Goal: Task Accomplishment & Management: Manage account settings

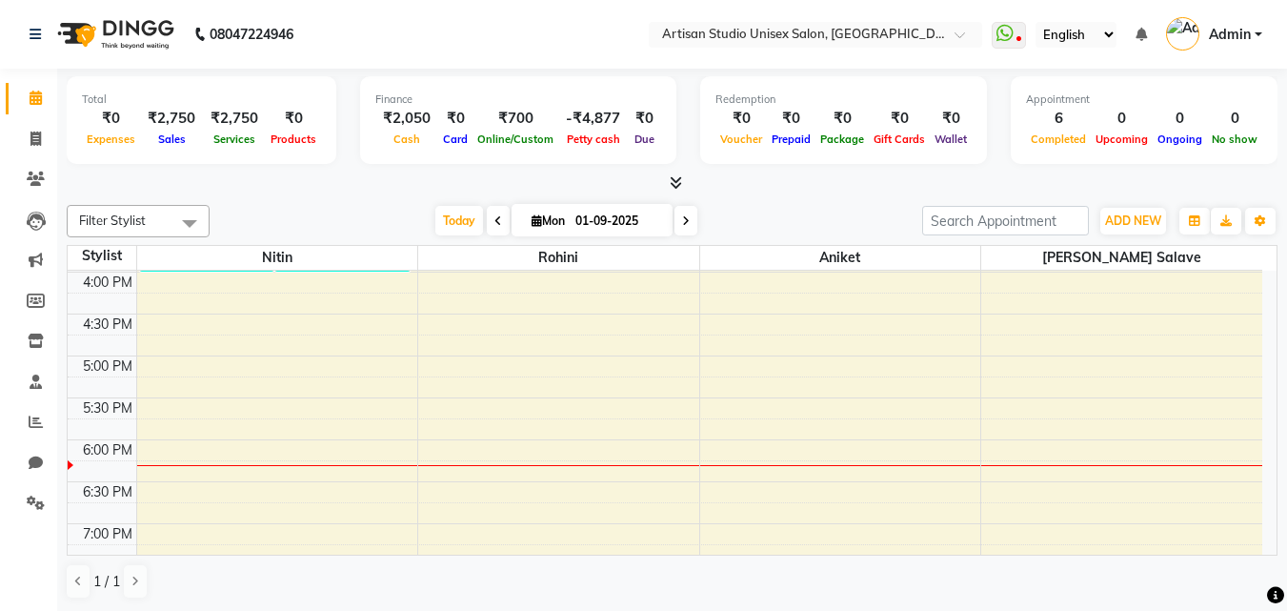
scroll to position [762, 0]
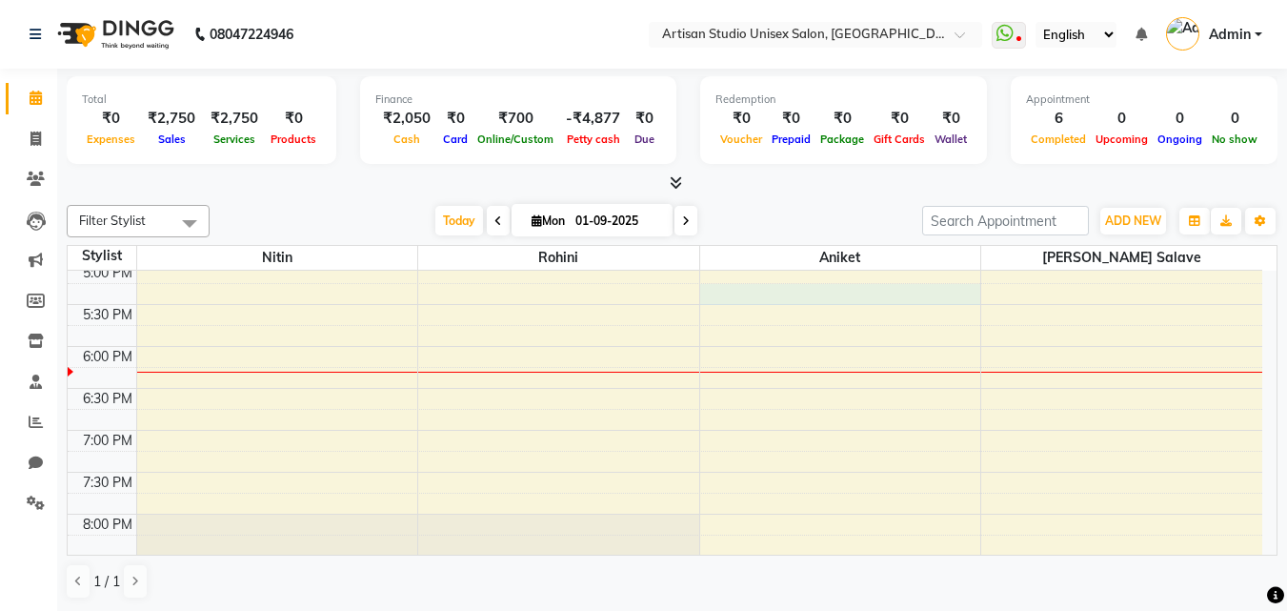
click at [769, 302] on div "8:00 AM 8:30 AM 9:00 AM 9:30 AM 10:00 AM 10:30 AM 11:00 AM 11:30 AM 12:00 PM 12…" at bounding box center [665, 95] width 1194 height 1172
select select "51857"
select select "tentative"
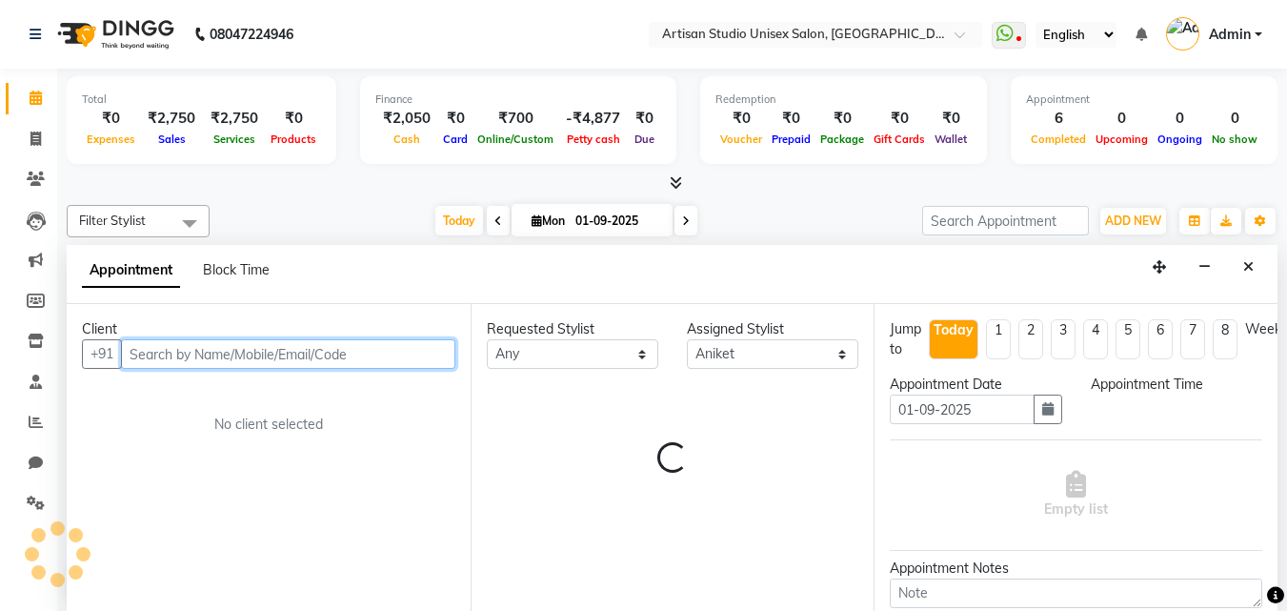
scroll to position [1, 0]
select select "1035"
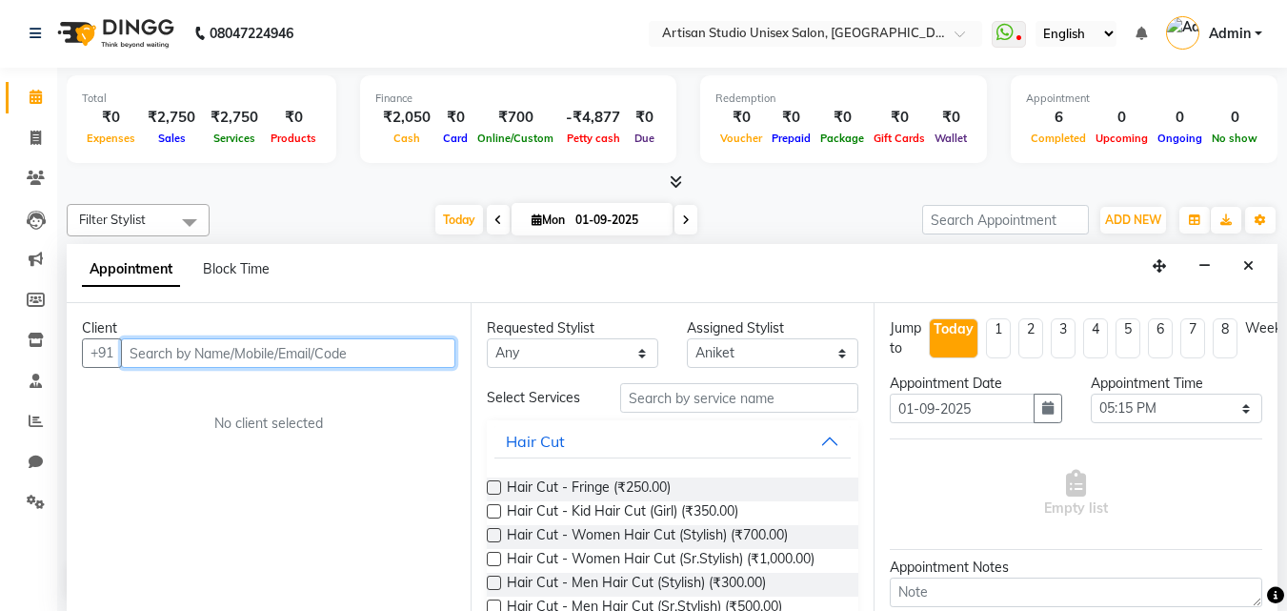
click at [358, 356] on input "text" at bounding box center [288, 353] width 334 height 30
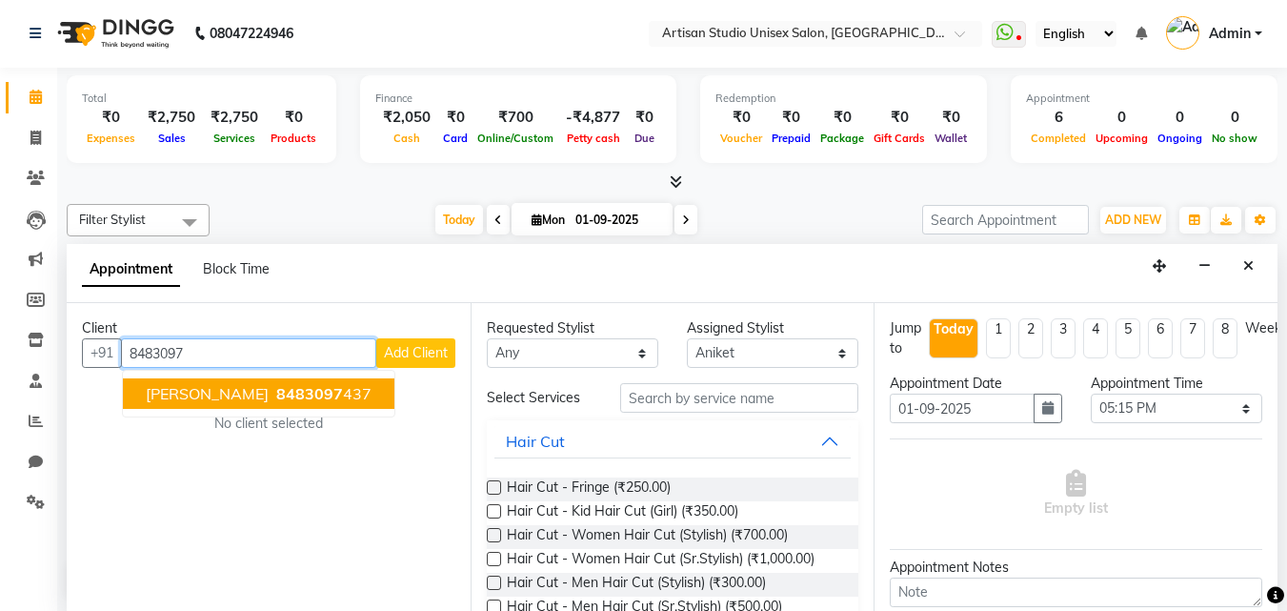
click at [368, 401] on ngb-highlight "8483097 437" at bounding box center [321, 393] width 99 height 19
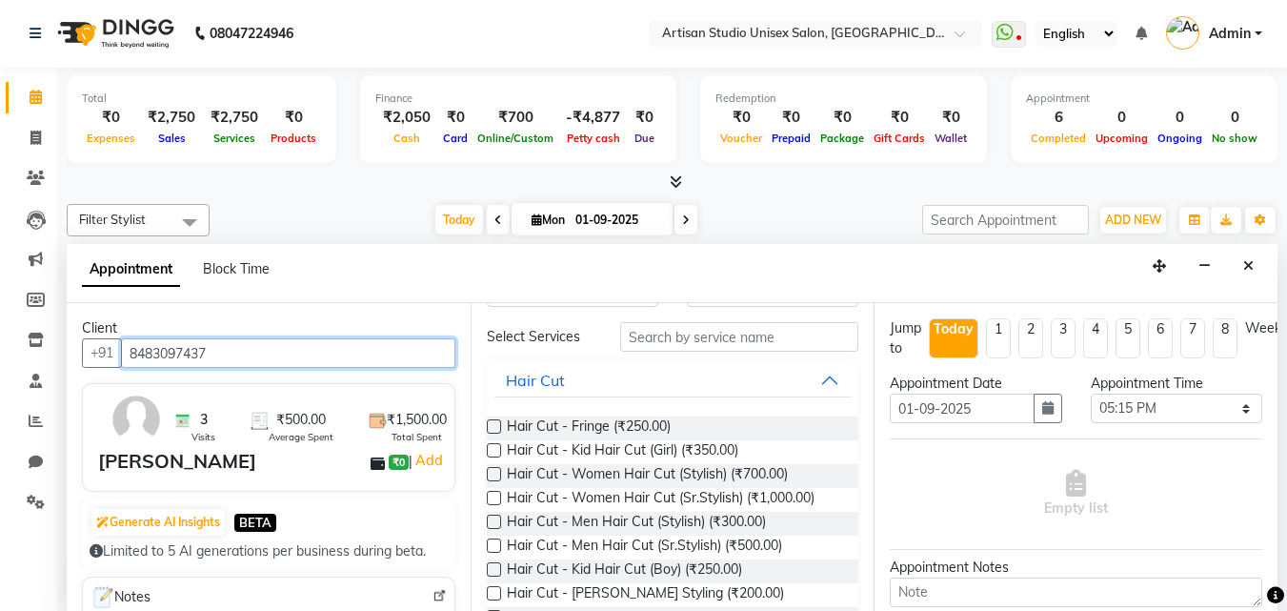
scroll to position [95, 0]
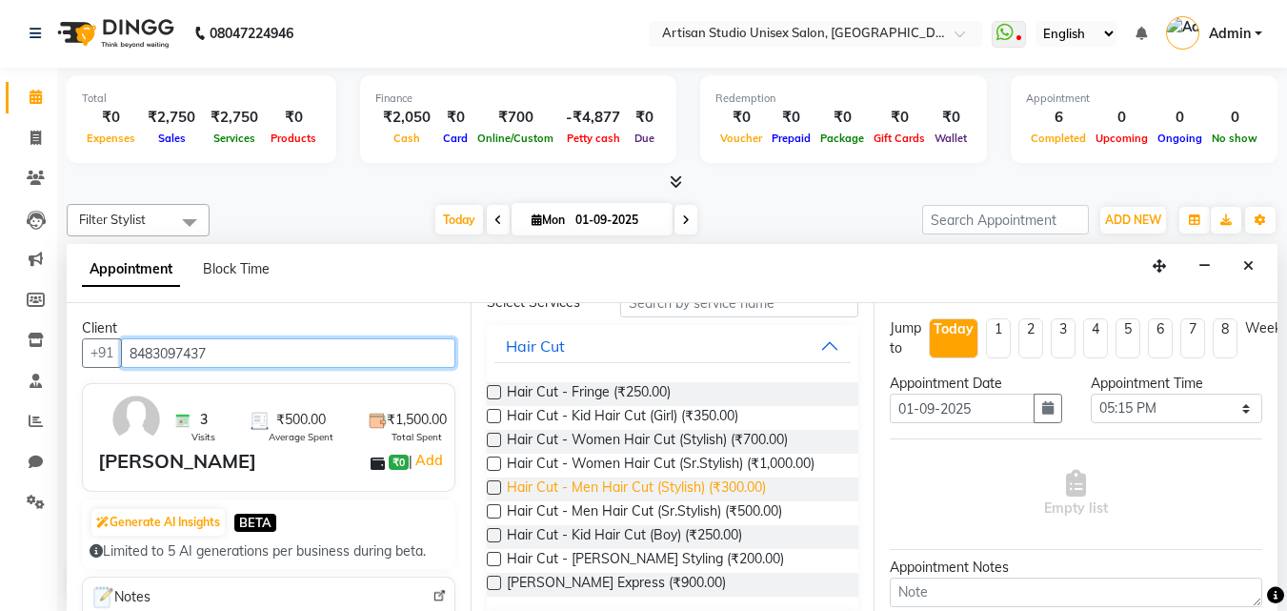
type input "8483097437"
click at [750, 491] on span "Hair Cut - Men Hair Cut (Stylish) (₹300.00)" at bounding box center [636, 489] width 259 height 24
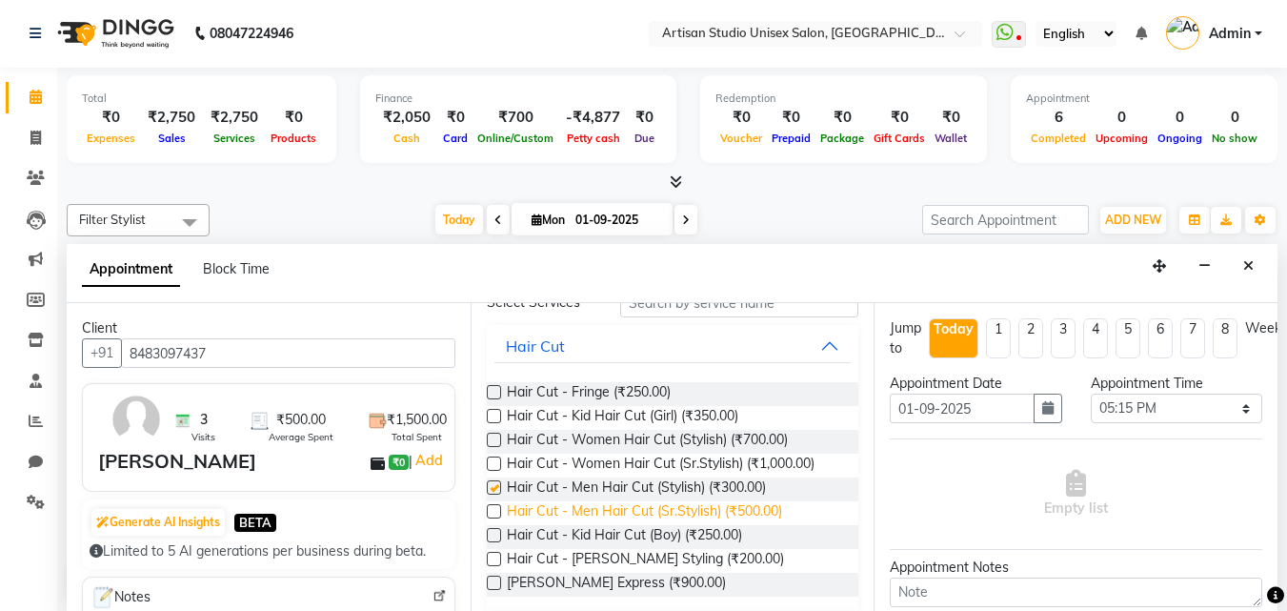
checkbox input "false"
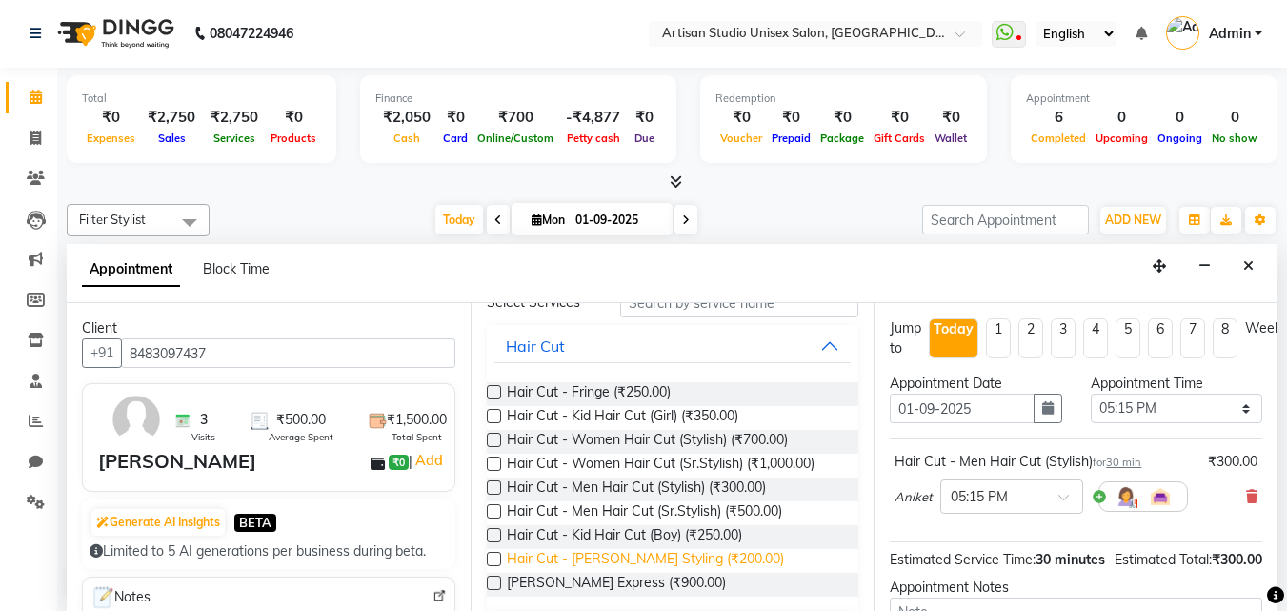
click at [700, 556] on span "Hair Cut - [PERSON_NAME] Styling (₹200.00)" at bounding box center [645, 561] width 277 height 24
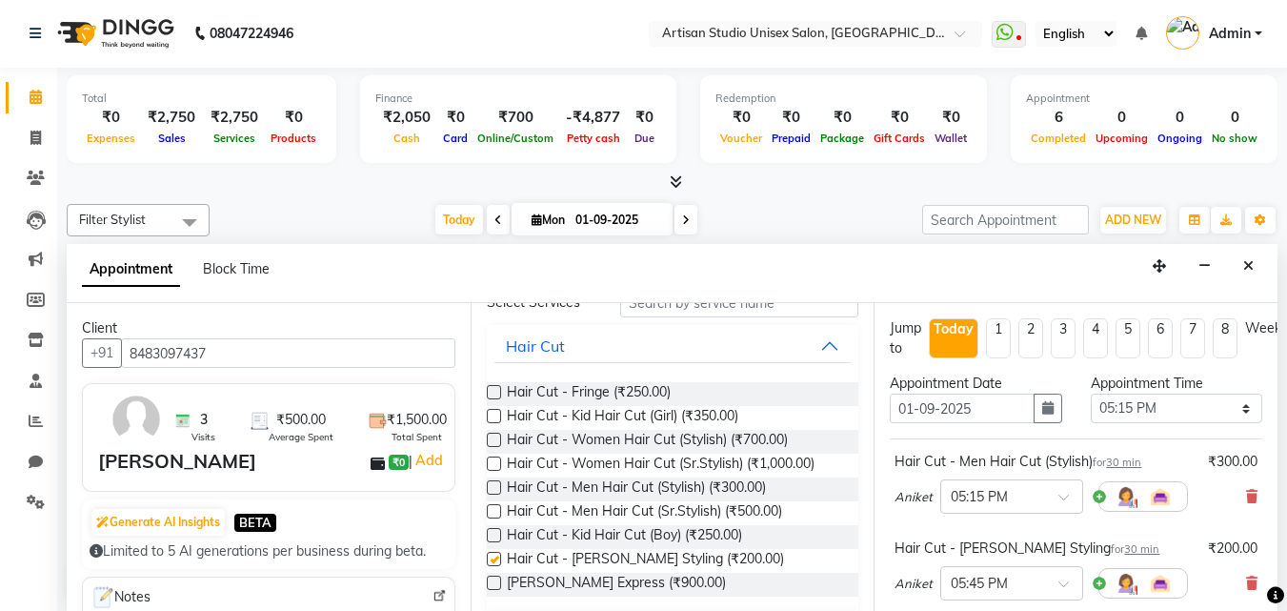
checkbox input "false"
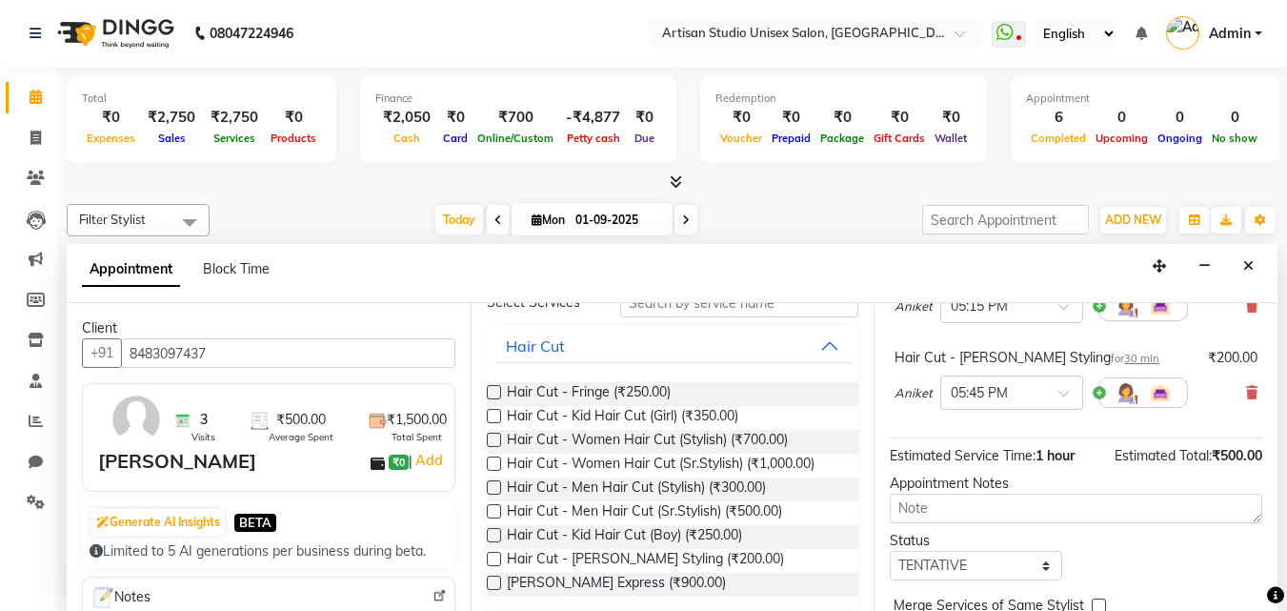
scroll to position [294, 0]
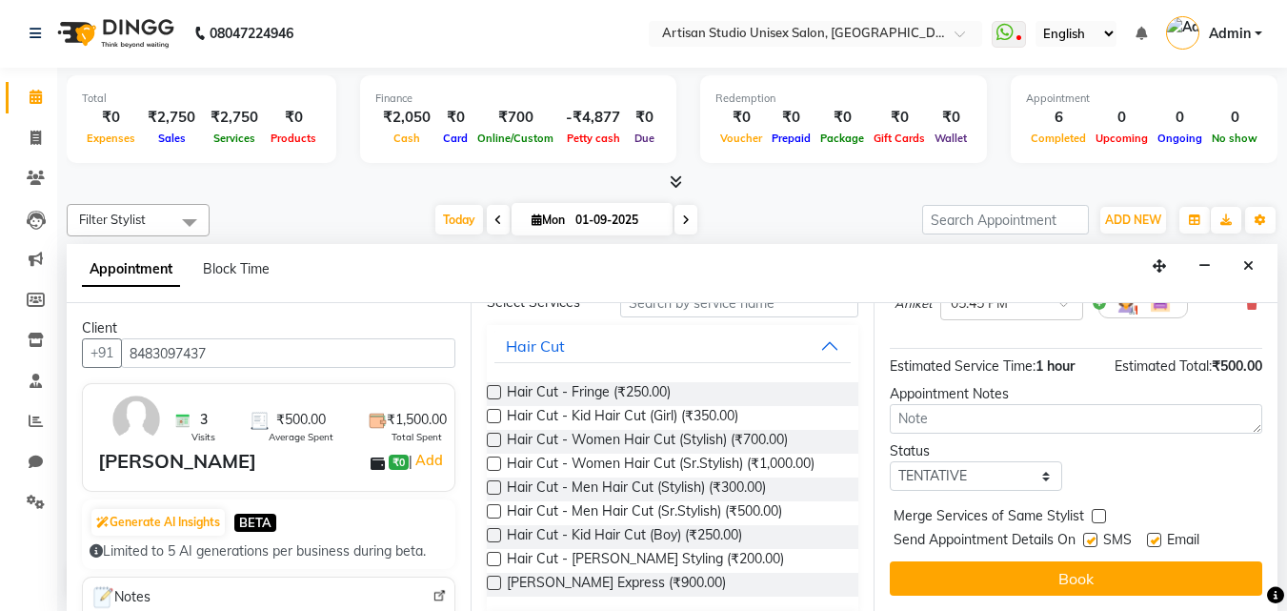
click at [1088, 532] on label at bounding box center [1090, 539] width 14 height 14
click at [1088, 535] on input "checkbox" at bounding box center [1089, 541] width 12 height 12
checkbox input "false"
click at [1161, 532] on label at bounding box center [1154, 539] width 14 height 14
click at [1159, 535] on input "checkbox" at bounding box center [1153, 541] width 12 height 12
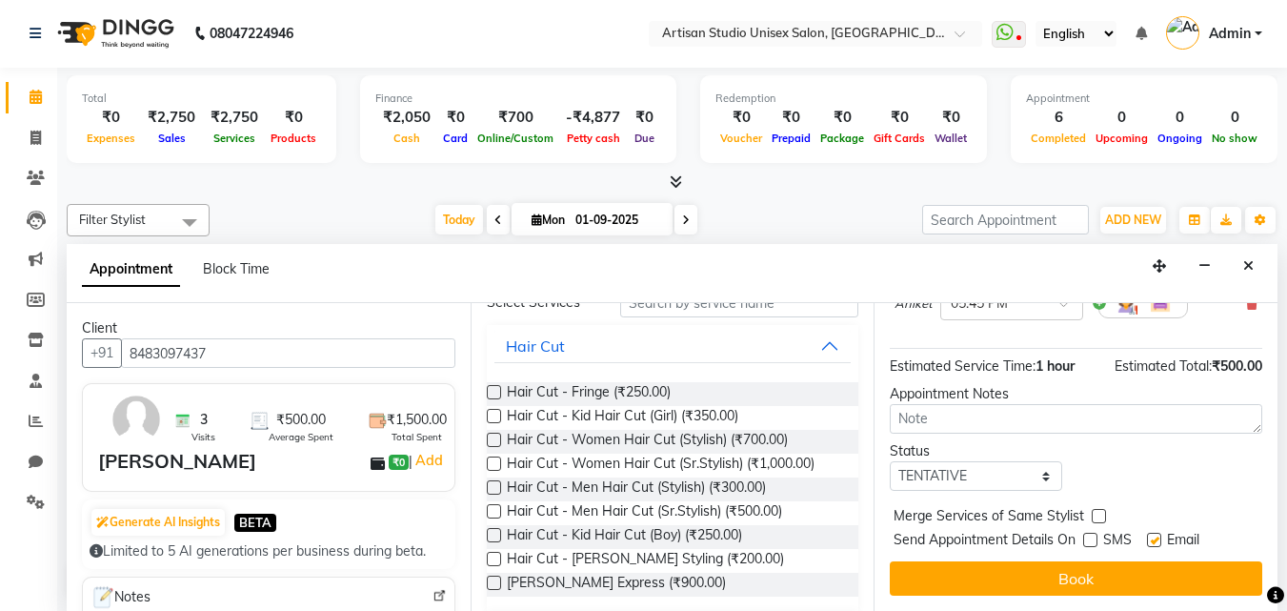
checkbox input "false"
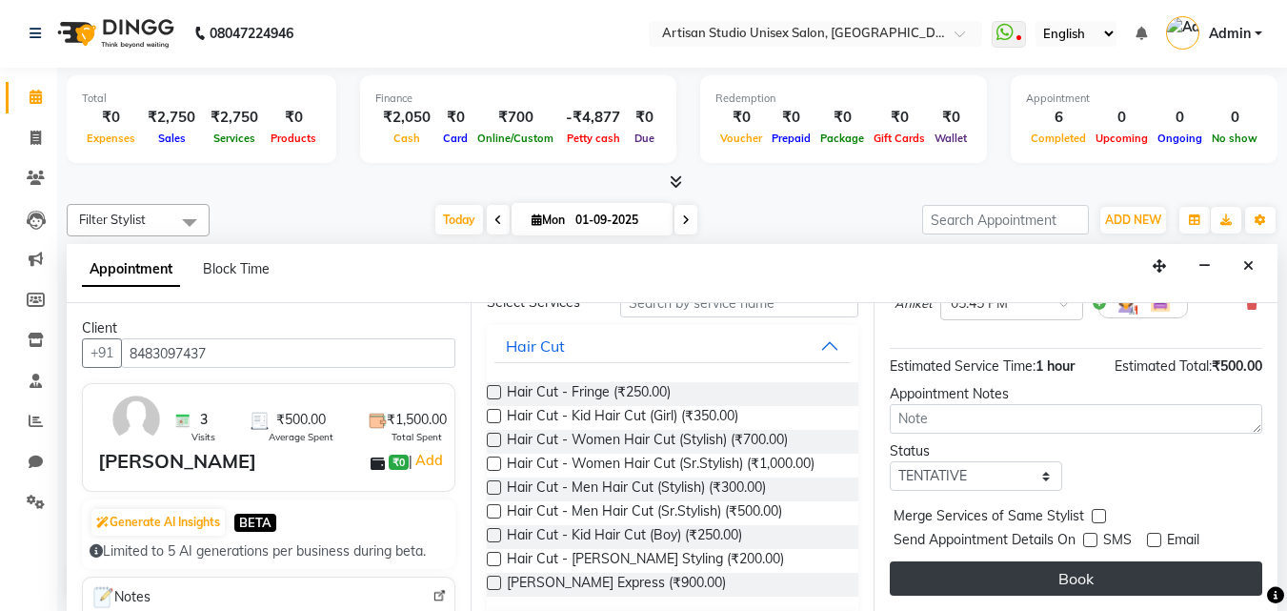
click at [1160, 563] on button "Book" at bounding box center [1076, 578] width 372 height 34
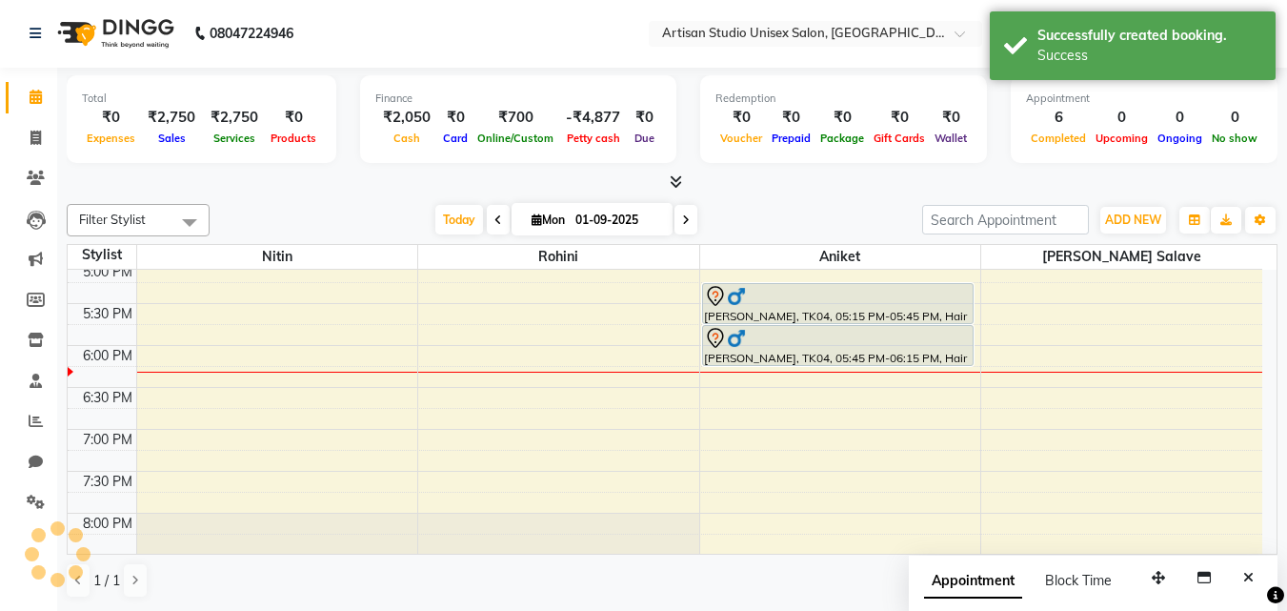
scroll to position [0, 0]
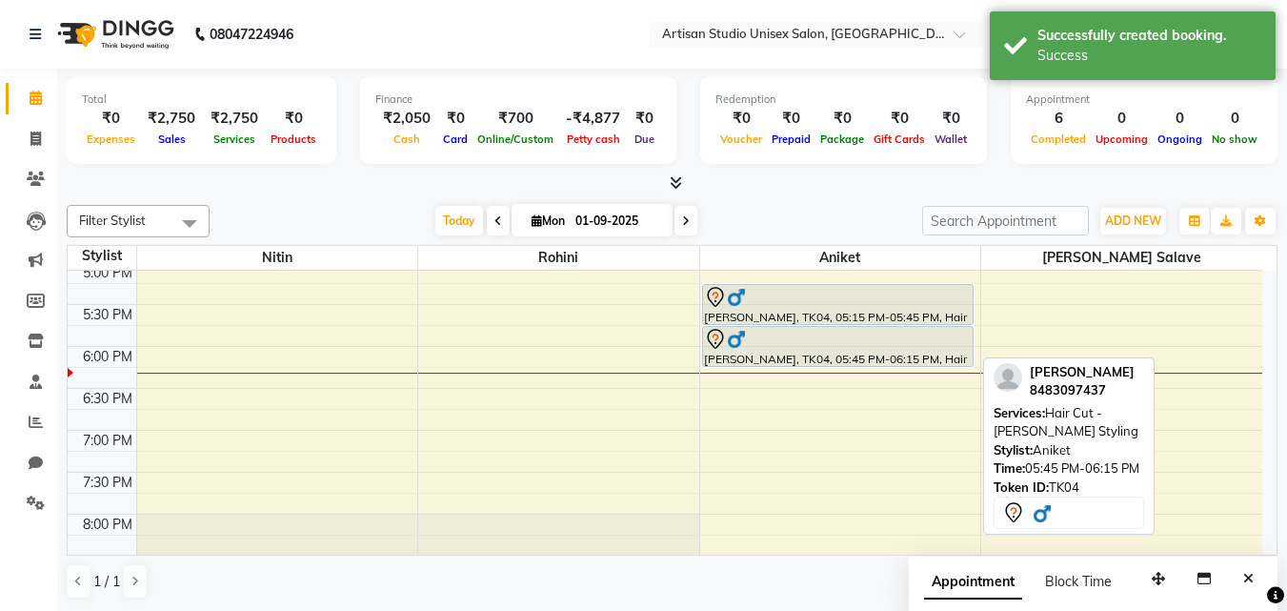
click at [891, 342] on div at bounding box center [838, 339] width 268 height 23
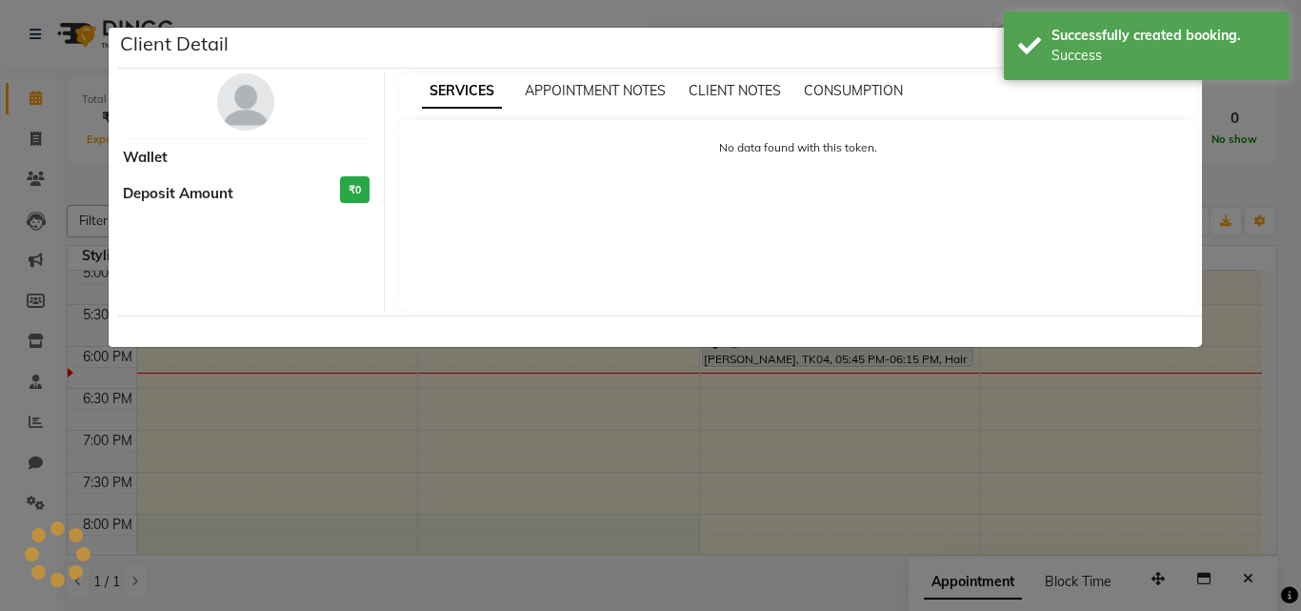
select select "7"
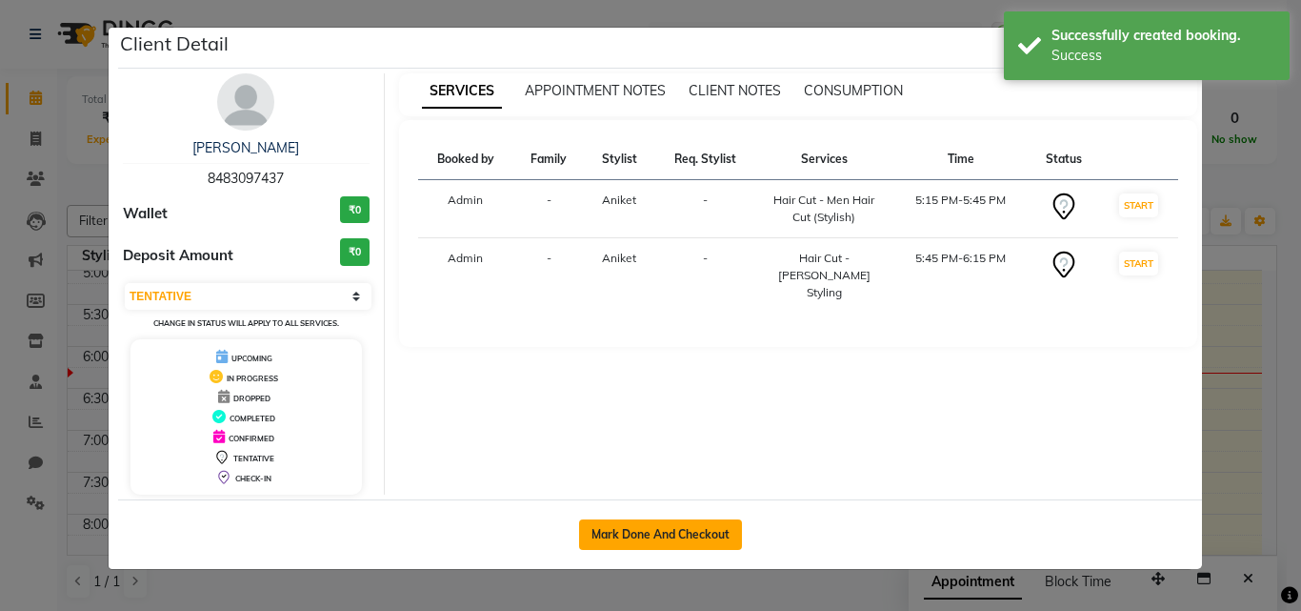
click at [680, 543] on button "Mark Done And Checkout" at bounding box center [660, 534] width 163 height 30
select select "service"
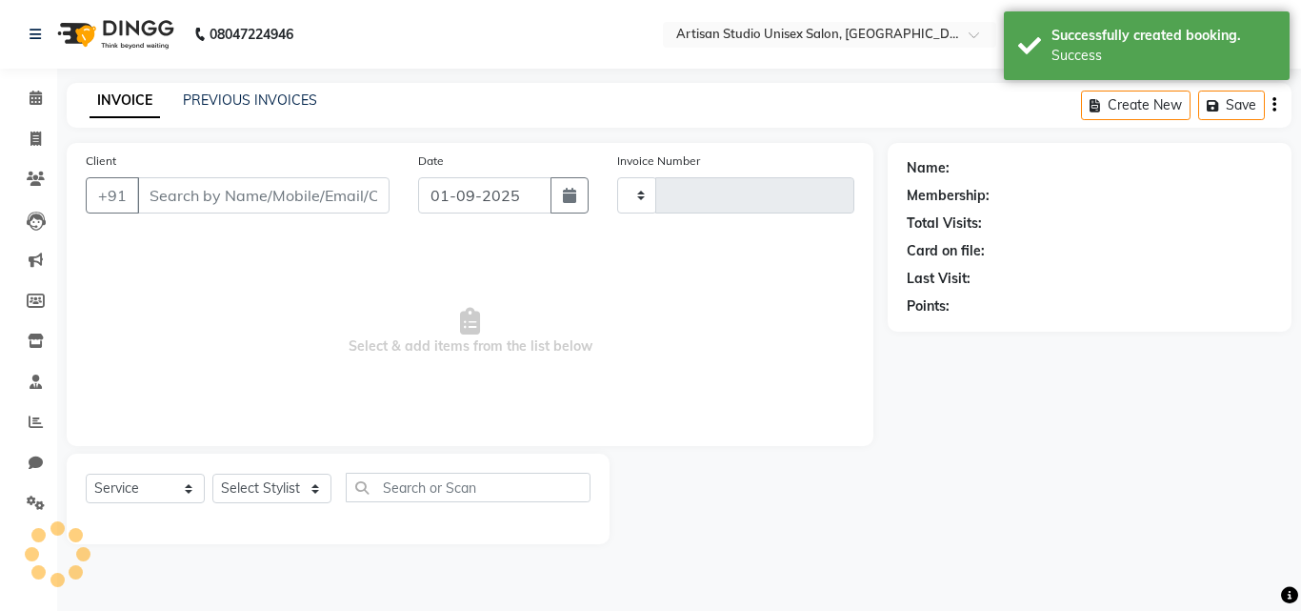
type input "1026"
select select "4913"
type input "8483097437"
select select "51857"
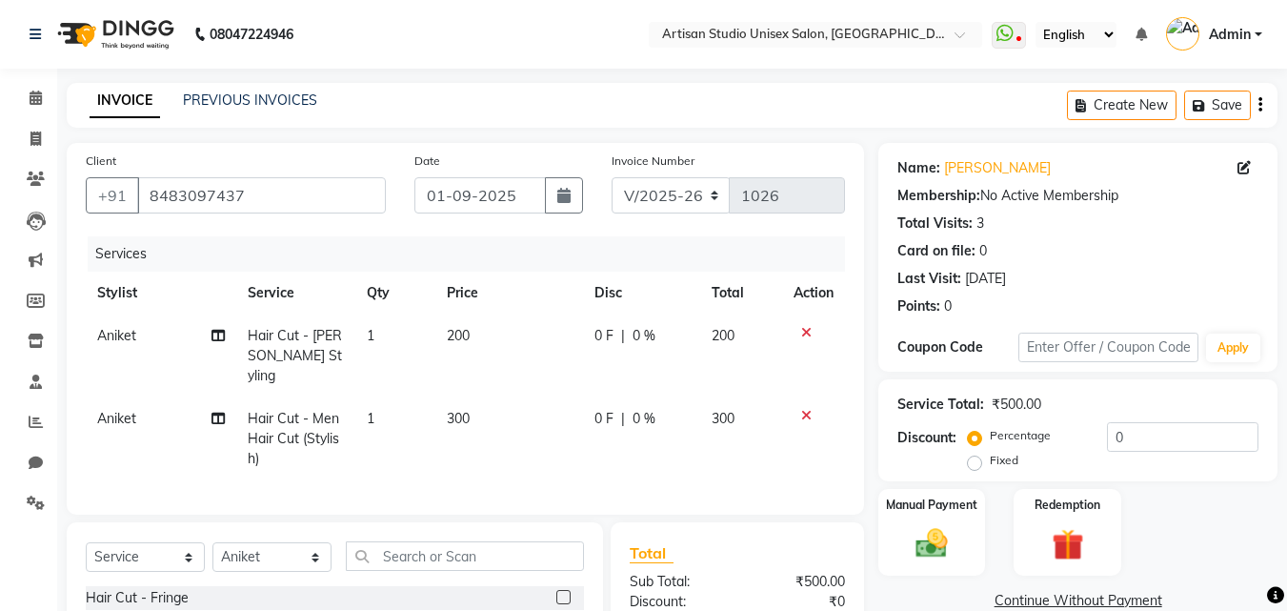
scroll to position [95, 0]
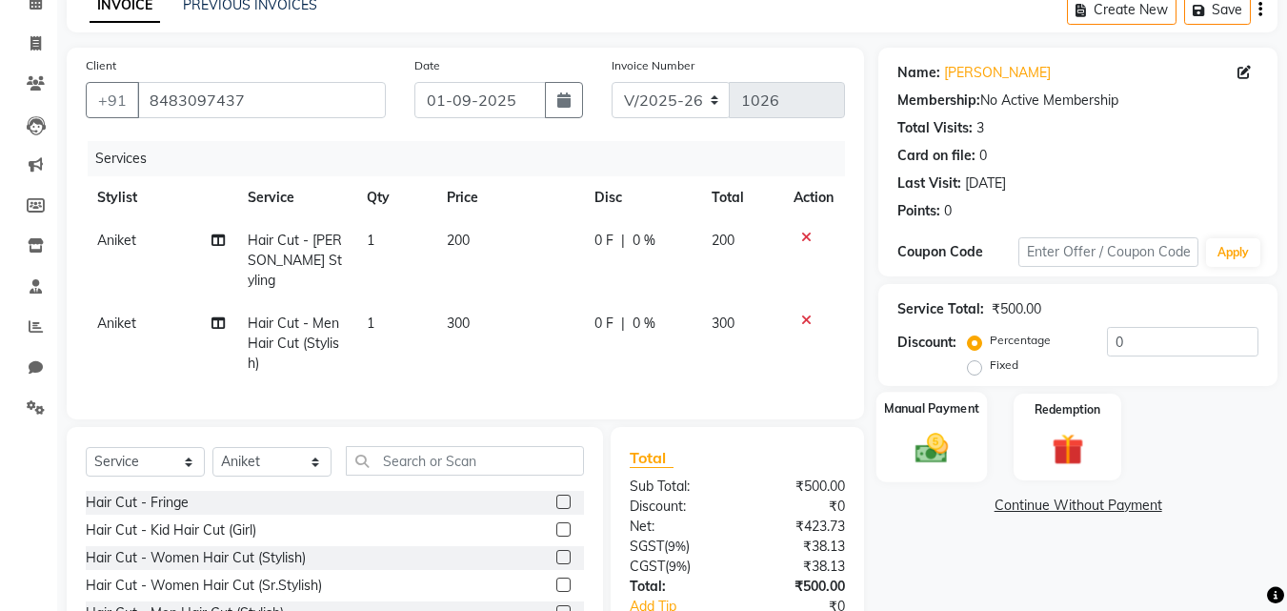
click at [937, 448] on img at bounding box center [931, 448] width 53 height 38
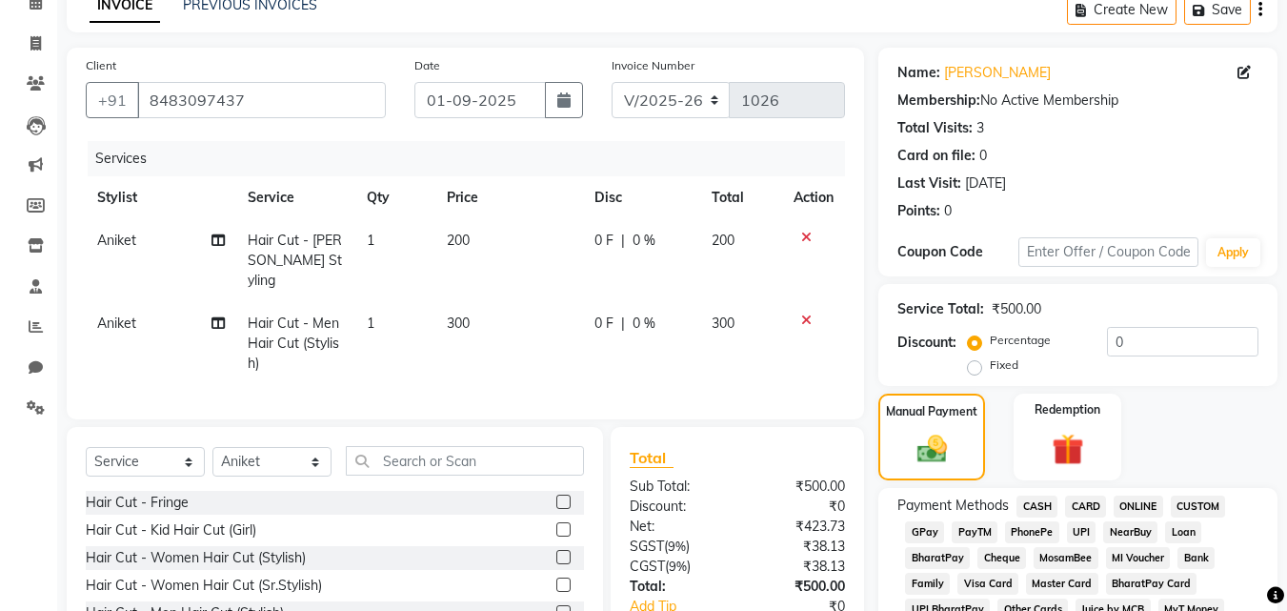
click at [1135, 501] on span "ONLINE" at bounding box center [1138, 506] width 50 height 22
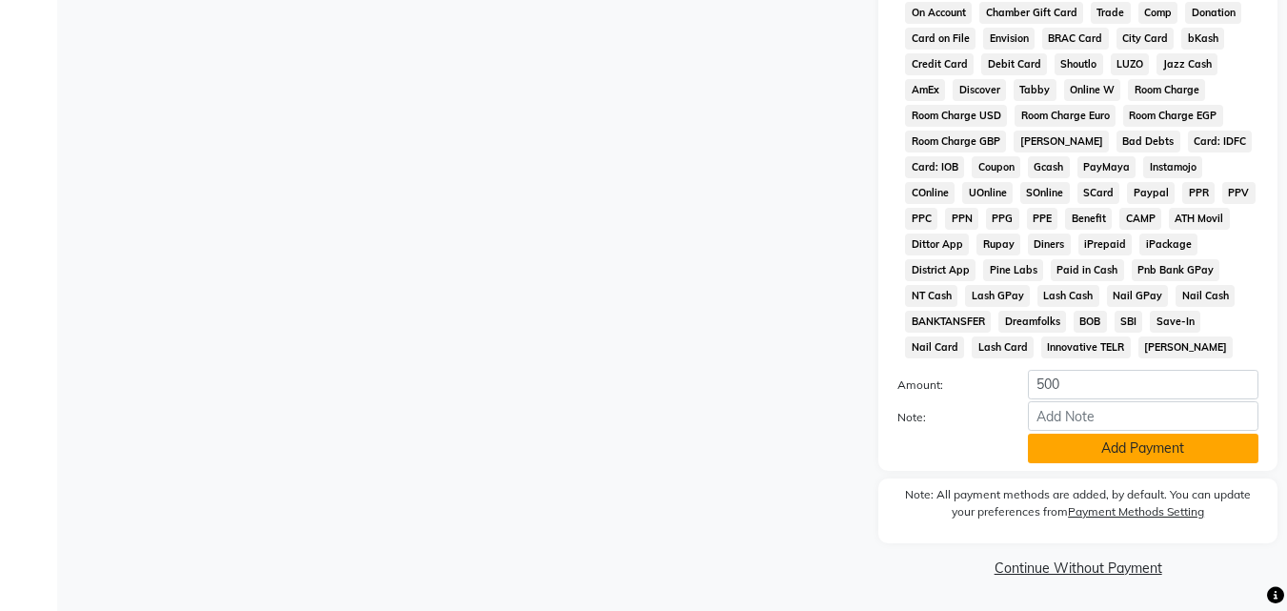
click at [1112, 461] on button "Add Payment" at bounding box center [1143, 448] width 230 height 30
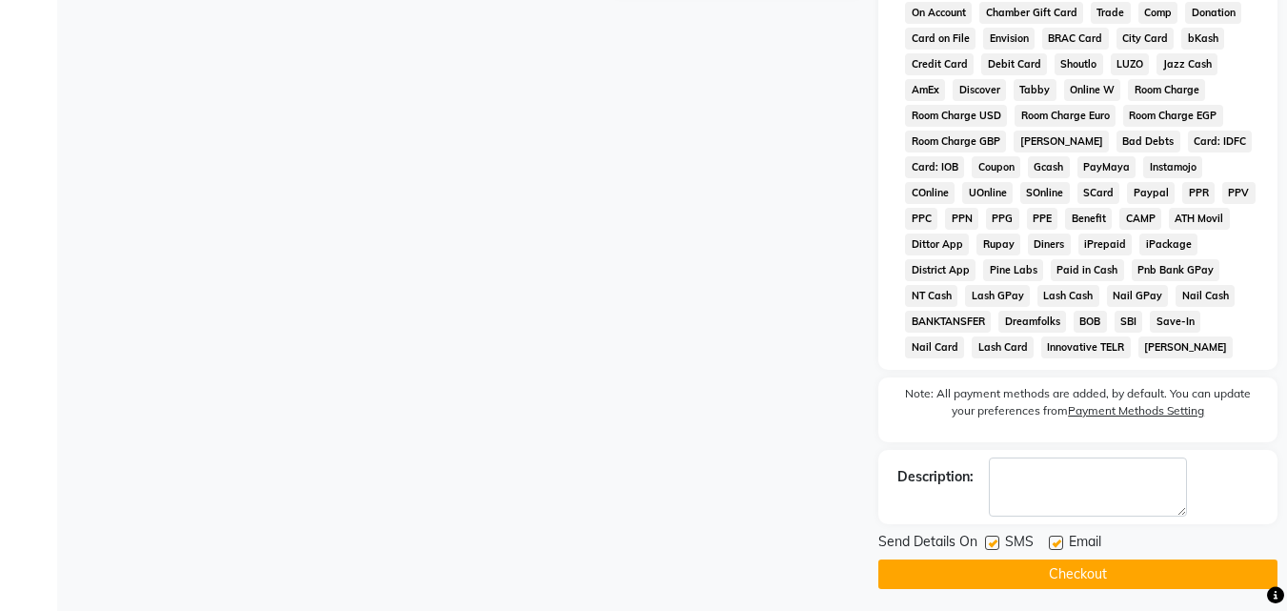
scroll to position [852, 0]
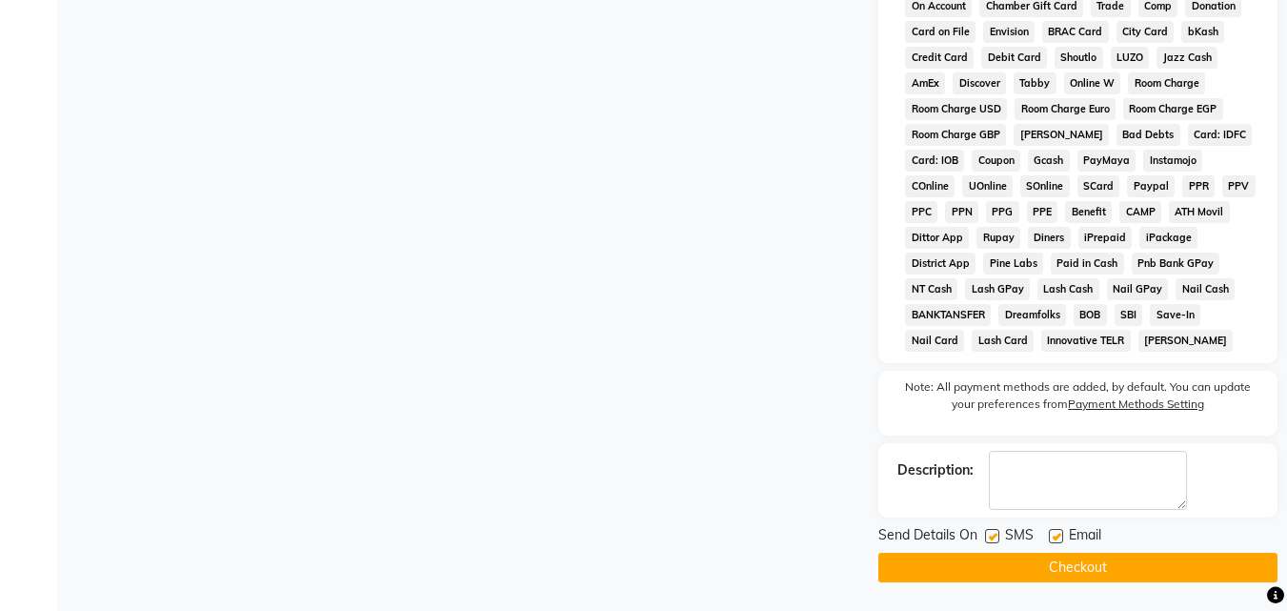
click at [993, 538] on label at bounding box center [992, 536] width 14 height 14
click at [993, 538] on input "checkbox" at bounding box center [991, 537] width 12 height 12
checkbox input "false"
click at [1053, 536] on label at bounding box center [1056, 536] width 14 height 14
click at [1053, 536] on input "checkbox" at bounding box center [1055, 537] width 12 height 12
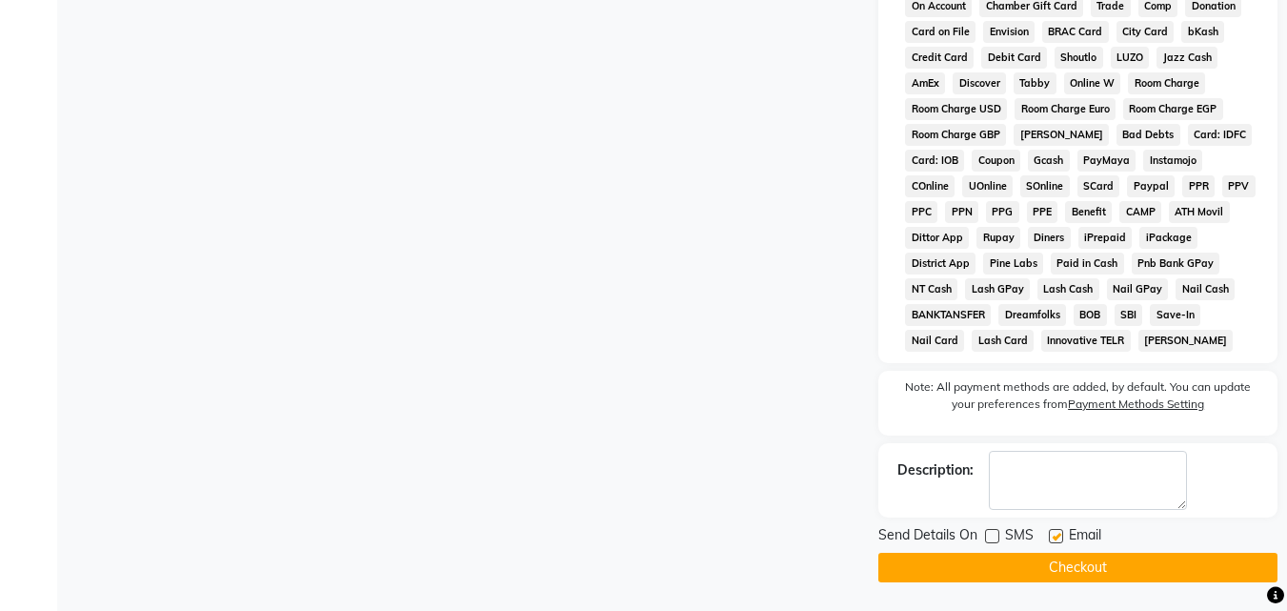
checkbox input "false"
click at [1054, 562] on button "Checkout" at bounding box center [1077, 567] width 399 height 30
